Goal: Transaction & Acquisition: Purchase product/service

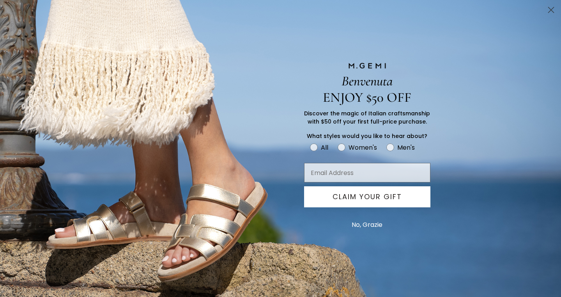
click at [551, 9] on icon "Close dialog" at bounding box center [551, 9] width 5 height 5
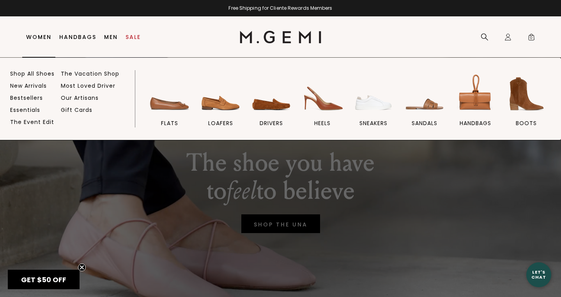
click at [38, 38] on link "Women" at bounding box center [38, 37] width 25 height 6
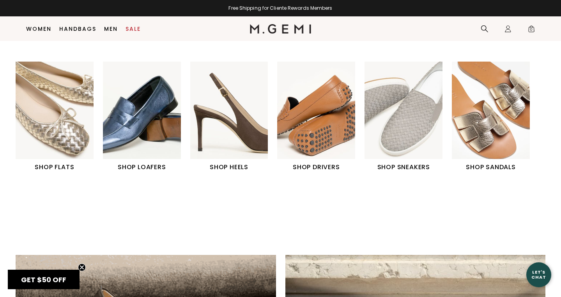
scroll to position [303, 0]
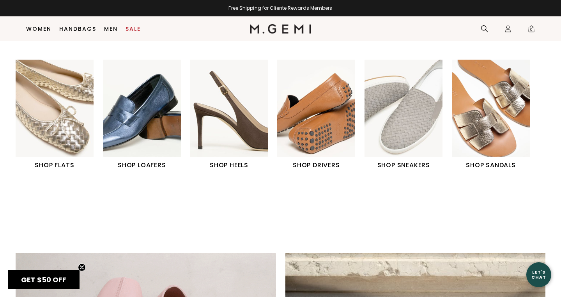
click at [324, 162] on h1 "SHOP DRIVERS" at bounding box center [316, 165] width 78 height 9
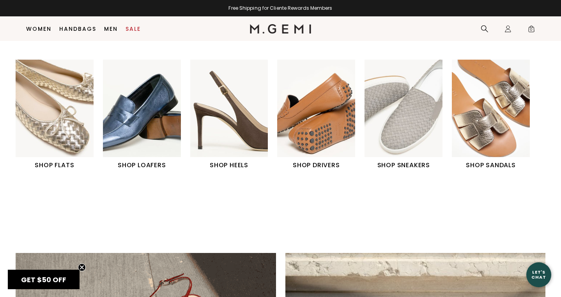
click at [145, 153] on img "2 / 6" at bounding box center [142, 109] width 78 height 98
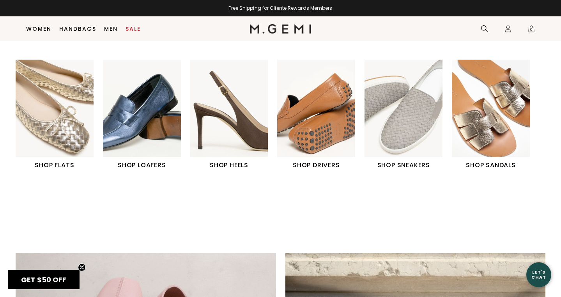
click at [150, 161] on h1 "SHOP LOAFERS" at bounding box center [142, 165] width 78 height 9
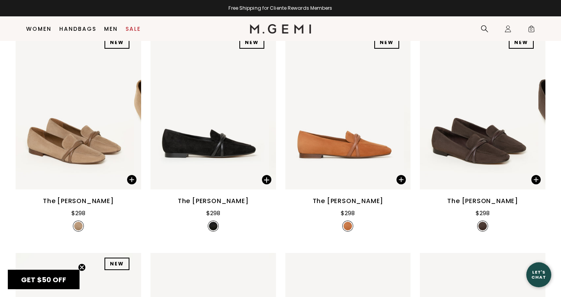
scroll to position [137, 0]
